Goal: Task Accomplishment & Management: Manage account settings

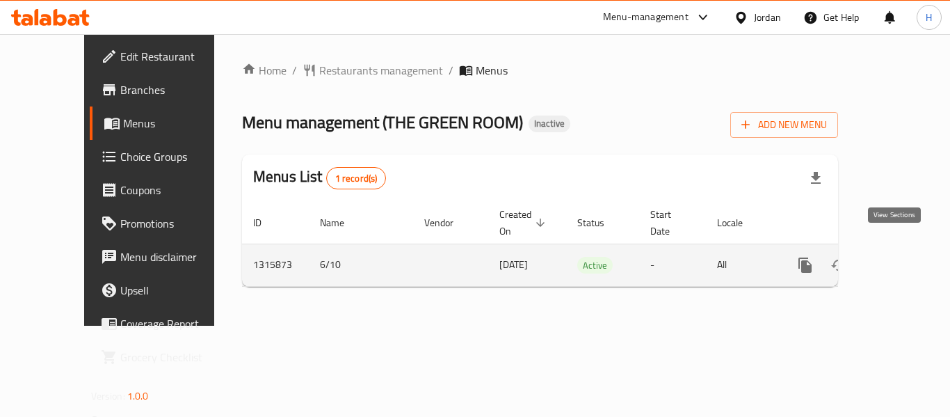
click at [899, 257] on icon "enhanced table" at bounding box center [905, 265] width 17 height 17
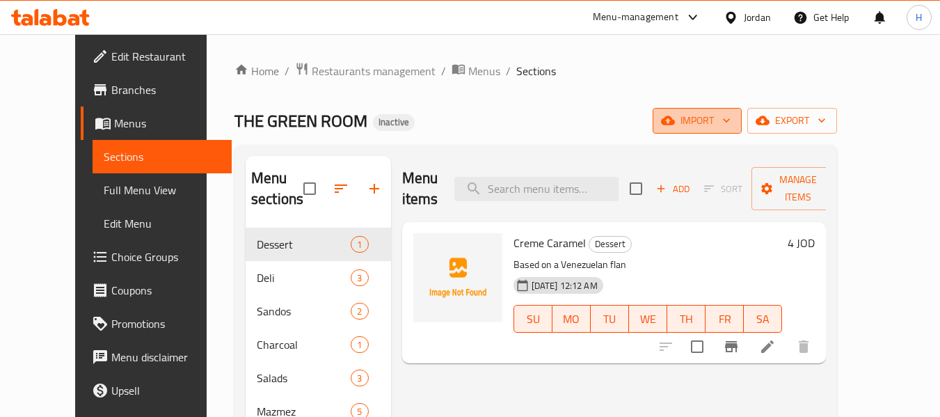
click at [741, 132] on button "import" at bounding box center [696, 121] width 89 height 26
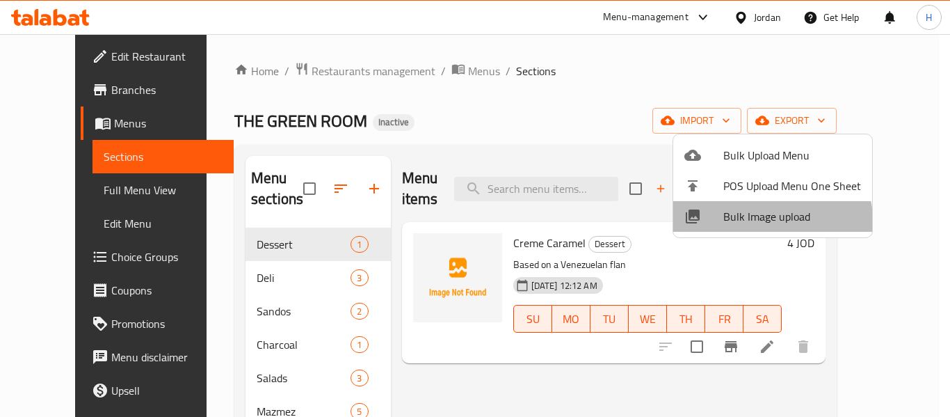
click at [741, 227] on li "Bulk Image upload" at bounding box center [772, 216] width 199 height 31
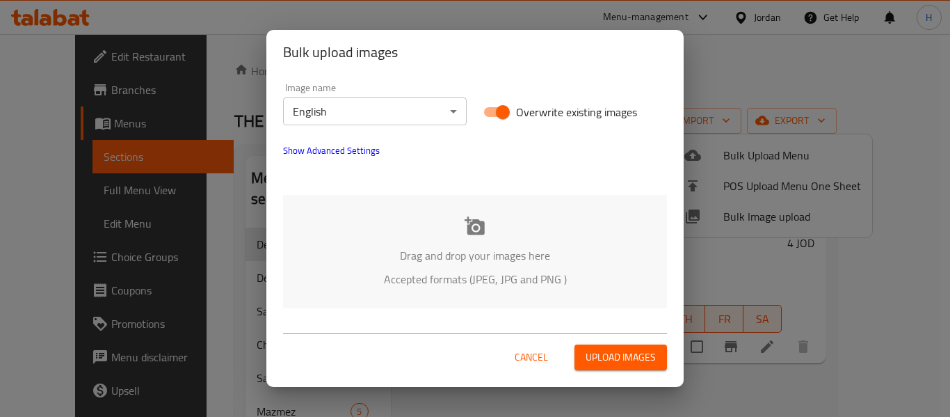
click at [485, 224] on icon at bounding box center [475, 226] width 21 height 21
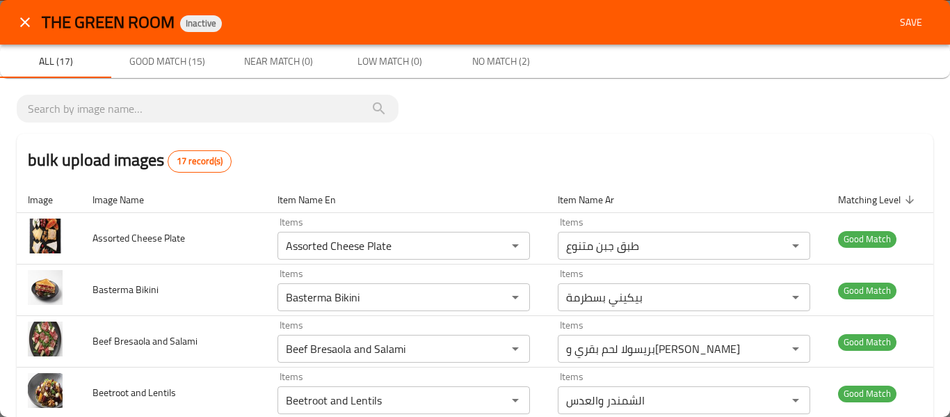
click at [901, 20] on span "Save" at bounding box center [910, 22] width 33 height 17
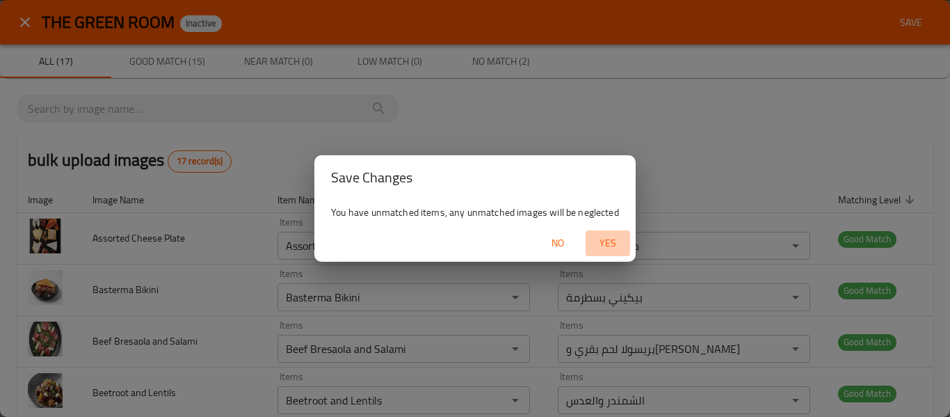
click at [606, 243] on span "Yes" at bounding box center [607, 242] width 33 height 17
click at [581, 259] on div "No" at bounding box center [474, 243] width 321 height 37
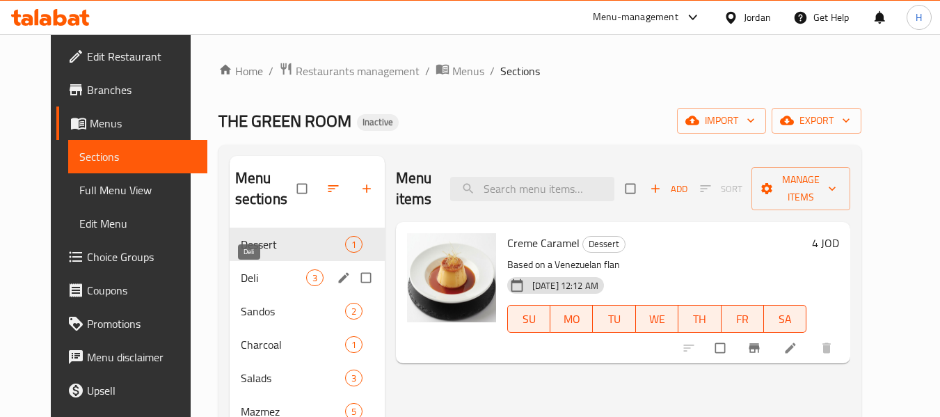
click at [241, 280] on span "Deli" at bounding box center [273, 277] width 65 height 17
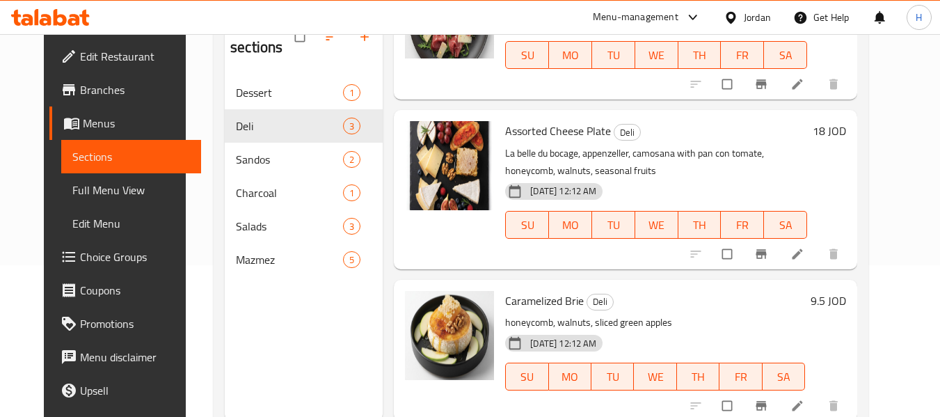
scroll to position [195, 0]
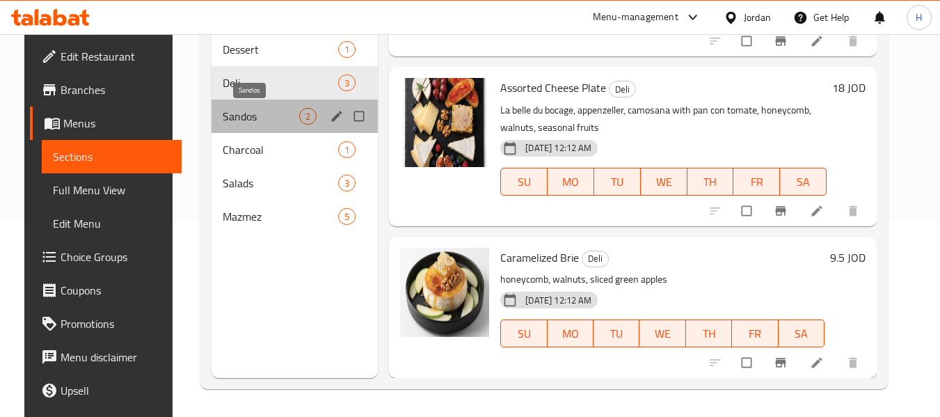
click at [235, 114] on span "Sandos" at bounding box center [261, 116] width 77 height 17
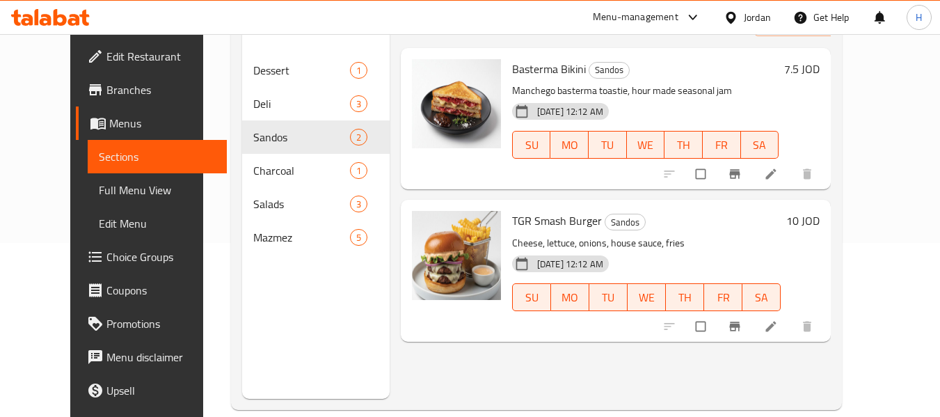
scroll to position [195, 0]
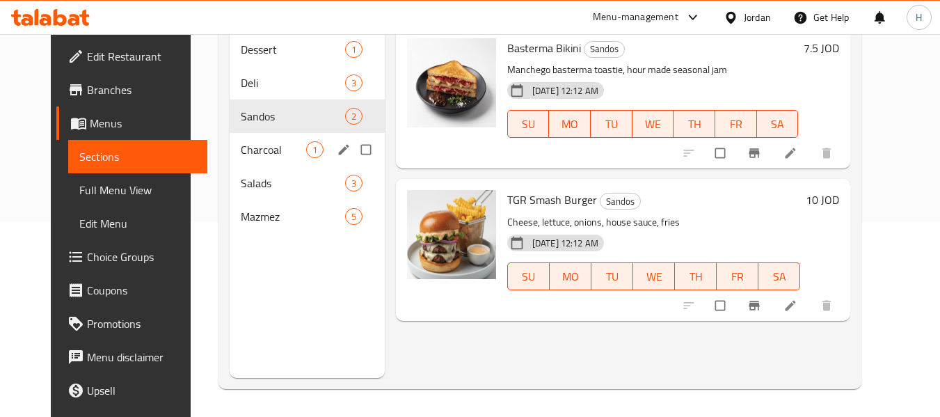
click at [241, 141] on span "Charcoal" at bounding box center [273, 149] width 65 height 17
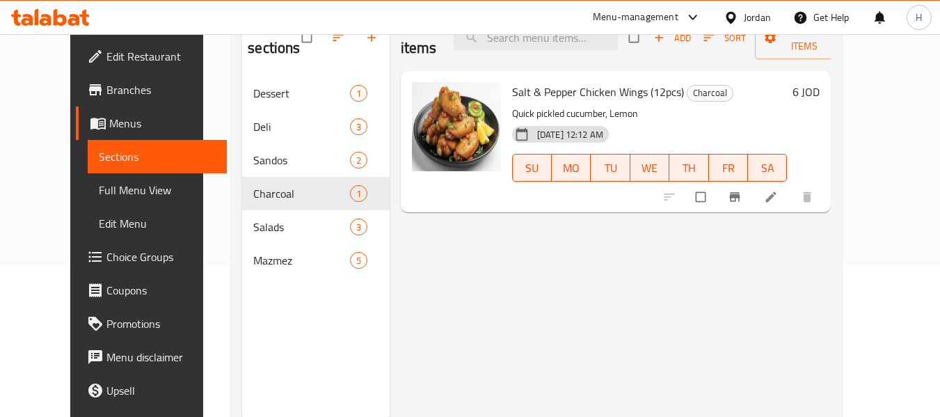
scroll to position [195, 0]
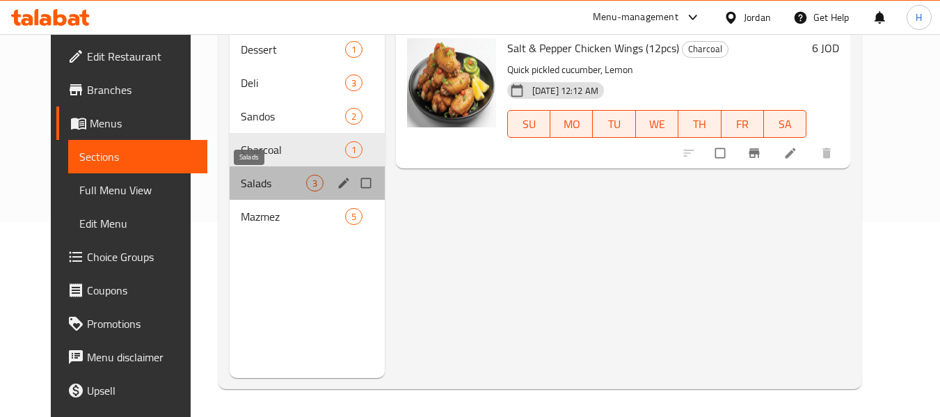
click at [241, 180] on span "Salads" at bounding box center [273, 183] width 65 height 17
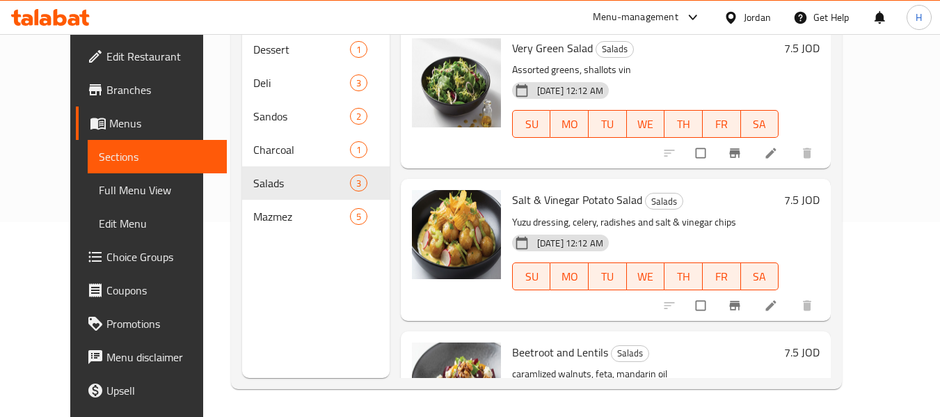
scroll to position [95, 0]
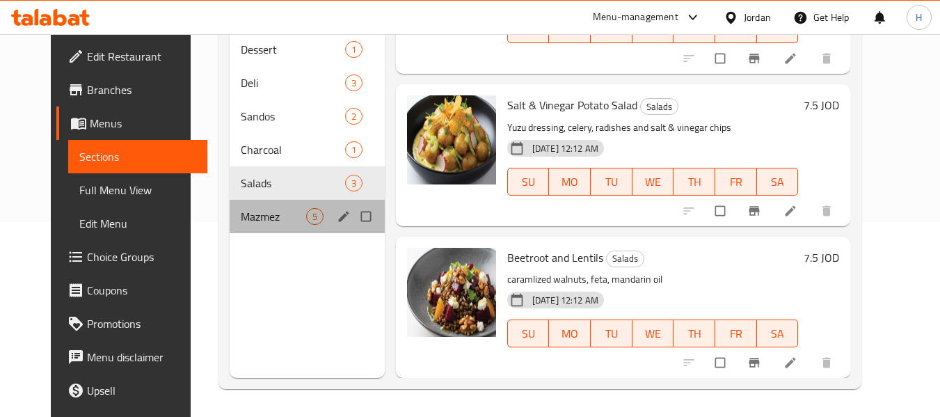
click at [230, 207] on div "Mazmez 5" at bounding box center [307, 216] width 155 height 33
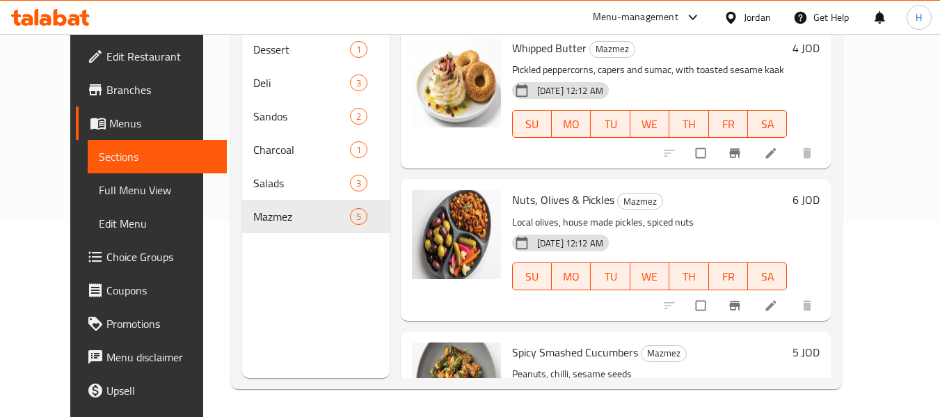
click at [99, 188] on span "Full Menu View" at bounding box center [158, 190] width 118 height 17
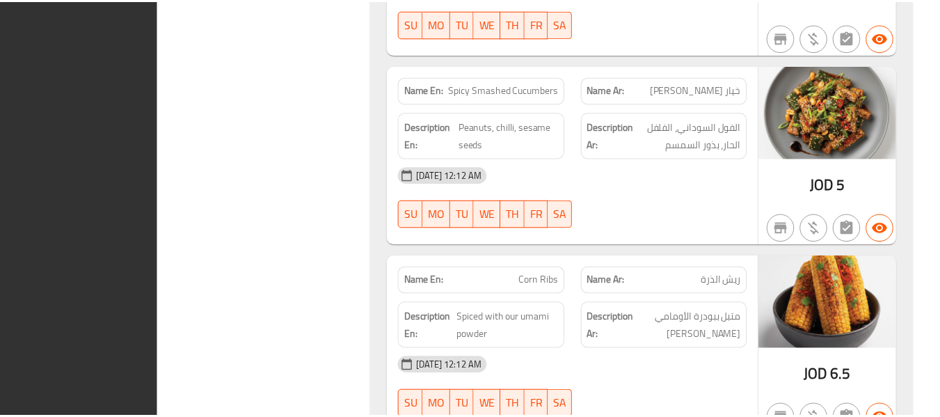
scroll to position [3247, 0]
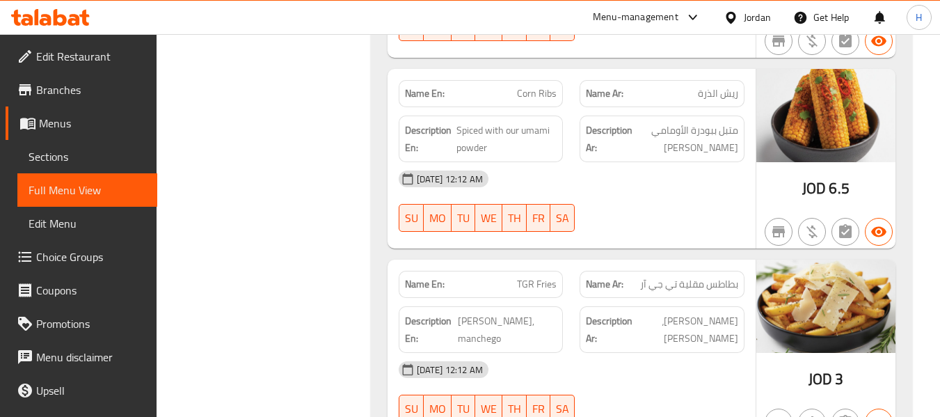
click at [59, 67] on link "Edit Restaurant" at bounding box center [82, 56] width 152 height 33
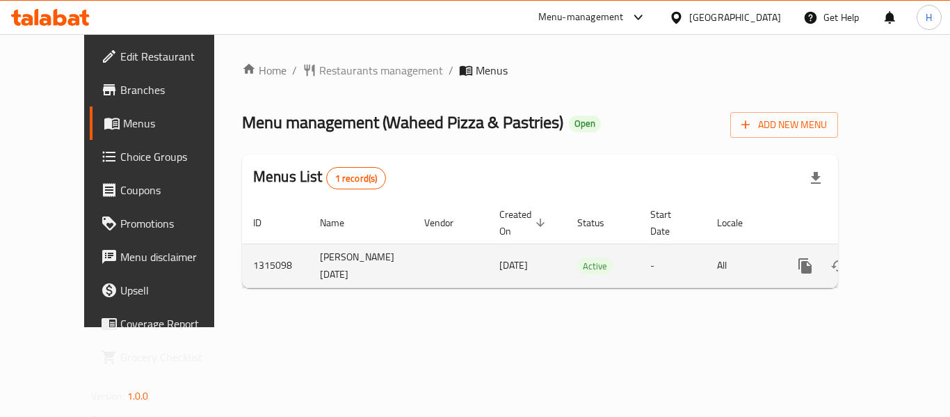
click at [901, 257] on icon "enhanced table" at bounding box center [905, 265] width 17 height 17
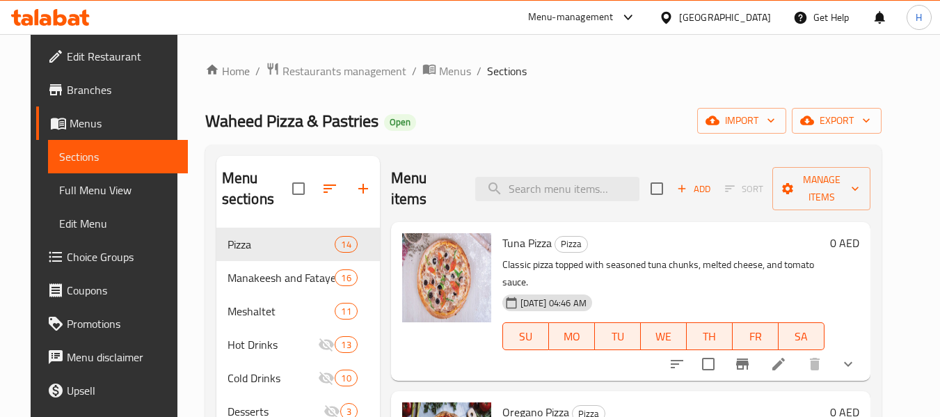
scroll to position [186, 0]
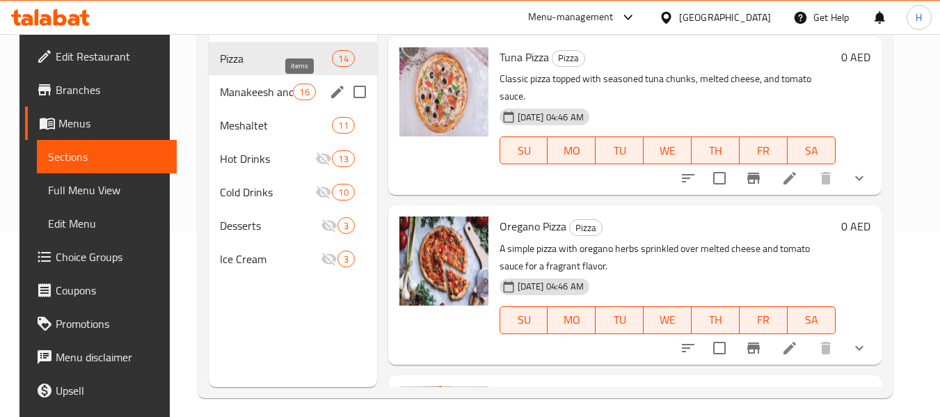
click at [294, 88] on span "16" at bounding box center [304, 92] width 21 height 13
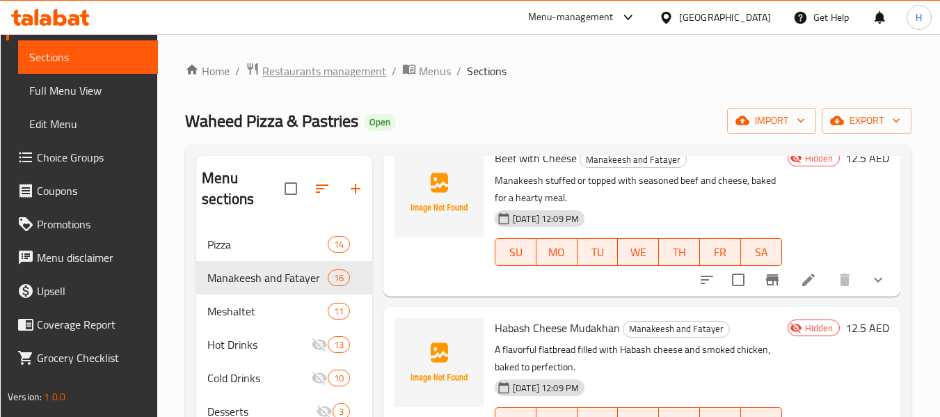
click at [314, 74] on span "Restaurants management" at bounding box center [324, 71] width 124 height 17
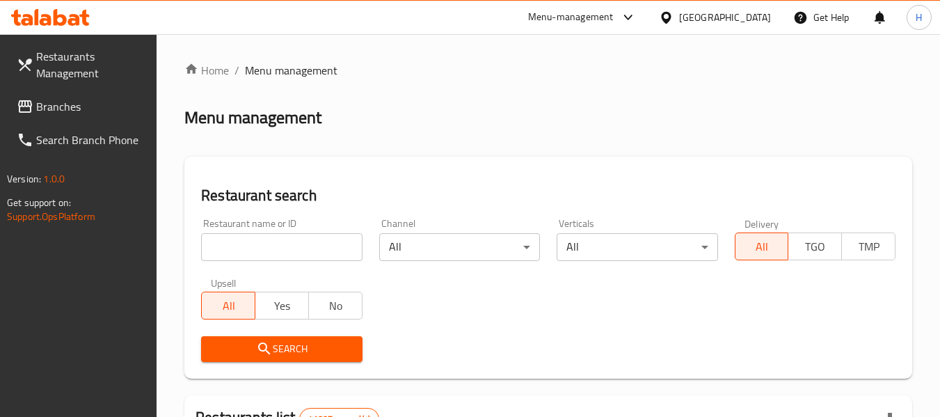
click at [47, 93] on link "Branches" at bounding box center [82, 106] width 152 height 33
